Goal: Check status

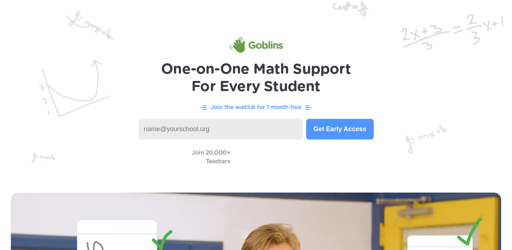
click at [177, 131] on input at bounding box center [221, 129] width 164 height 21
type input "[PERSON_NAME][EMAIL_ADDRESS][DOMAIN_NAME]"
click at [327, 126] on button "Get Early Access" at bounding box center [339, 129] width 67 height 21
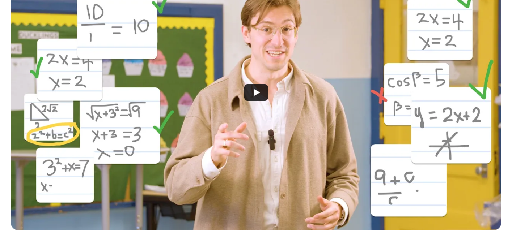
scroll to position [232, 0]
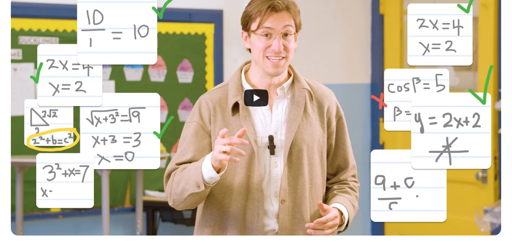
click at [255, 97] on icon "Play" at bounding box center [257, 97] width 7 height 7
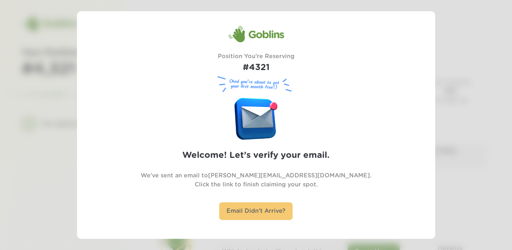
click at [255, 212] on div "Email Didn't Arrive?" at bounding box center [255, 212] width 73 height 18
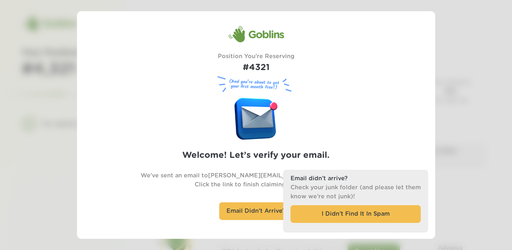
click at [310, 123] on div "Goblins Position You're Reserving #4321 (And you’re about to get your first mon…" at bounding box center [256, 125] width 304 height 199
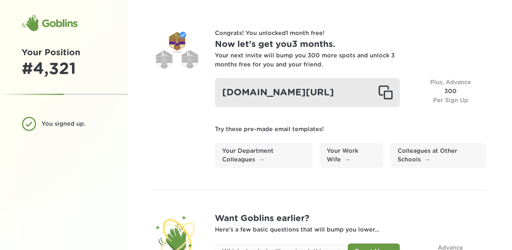
click at [261, 93] on div "goblinsapp.com/?r=reclqFH1cQjfew1U9" at bounding box center [307, 92] width 185 height 29
click at [264, 92] on div "goblinsapp.com/?r=reclqFH1cQjfew1U9" at bounding box center [307, 92] width 185 height 29
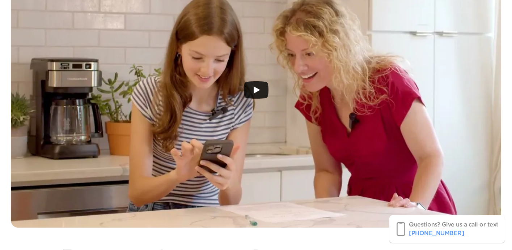
scroll to position [227, 0]
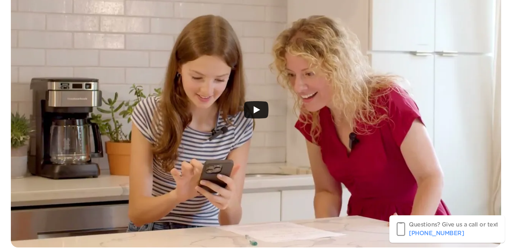
click at [255, 110] on icon "Play" at bounding box center [257, 109] width 7 height 7
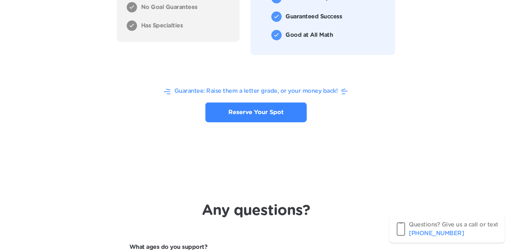
scroll to position [2587, 0]
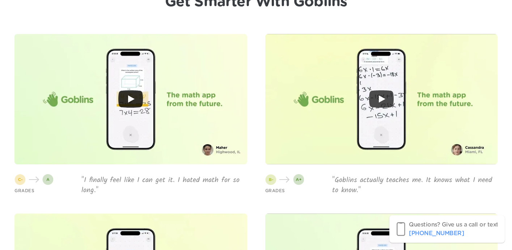
scroll to position [1243, 0]
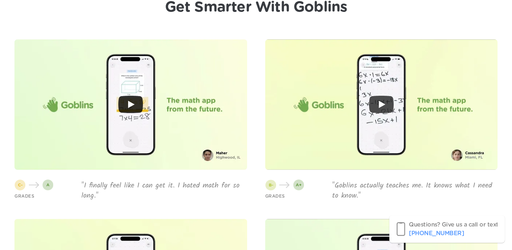
click at [132, 104] on icon "Play" at bounding box center [131, 104] width 7 height 7
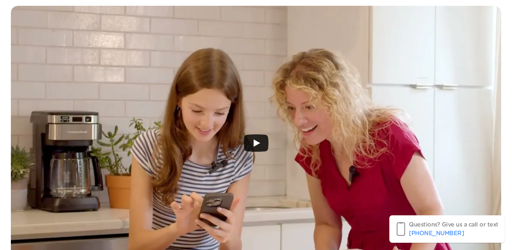
scroll to position [0, 0]
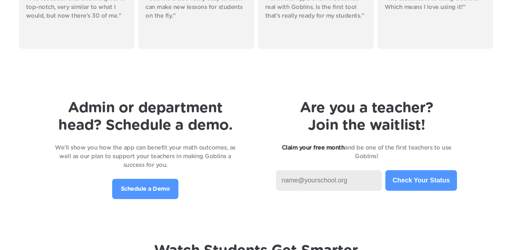
scroll to position [1470, 0]
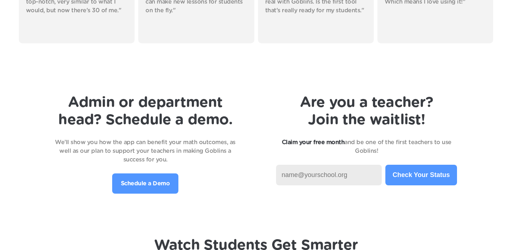
click at [290, 177] on input at bounding box center [329, 175] width 106 height 21
type input "carhart-quezada@cignition.com"
click at [415, 178] on button "Check Your Status" at bounding box center [421, 175] width 72 height 21
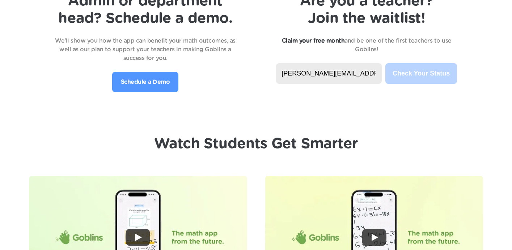
scroll to position [1596, 0]
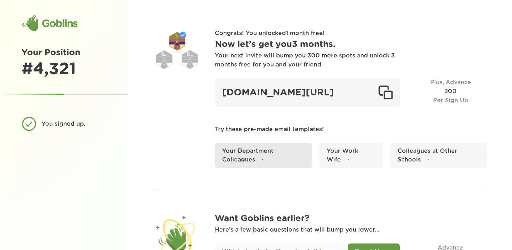
click at [262, 167] on link "Your Department Colleagues" at bounding box center [263, 155] width 97 height 25
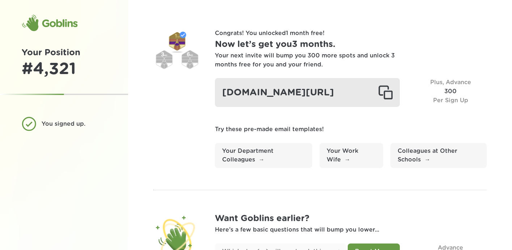
click at [387, 98] on div at bounding box center [385, 92] width 14 height 14
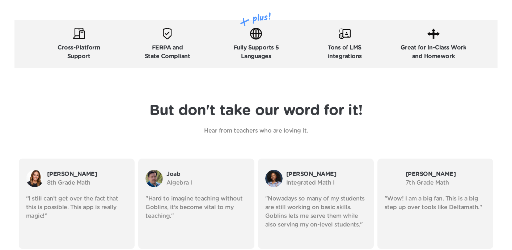
scroll to position [1171, 0]
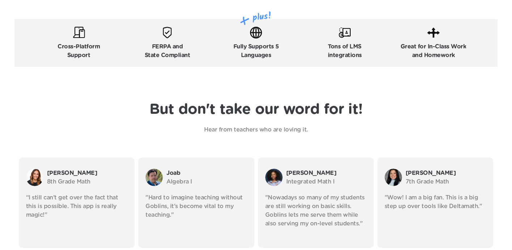
click at [433, 31] on img at bounding box center [433, 32] width 12 height 12
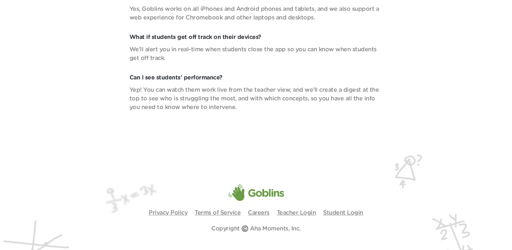
scroll to position [2606, 0]
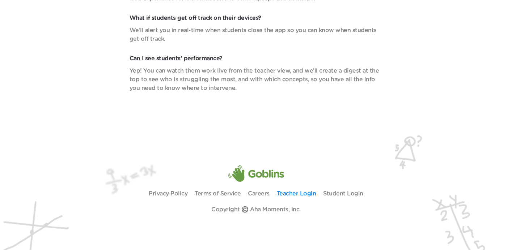
click at [302, 195] on link "Teacher Login" at bounding box center [296, 194] width 39 height 6
click at [253, 194] on link "Careers" at bounding box center [259, 194] width 22 height 6
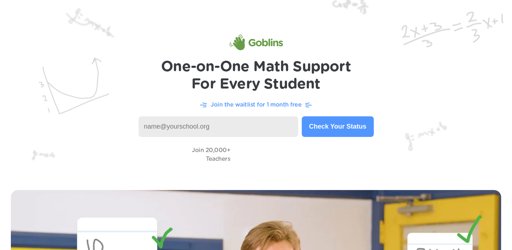
scroll to position [0, 0]
